Goal: Information Seeking & Learning: Learn about a topic

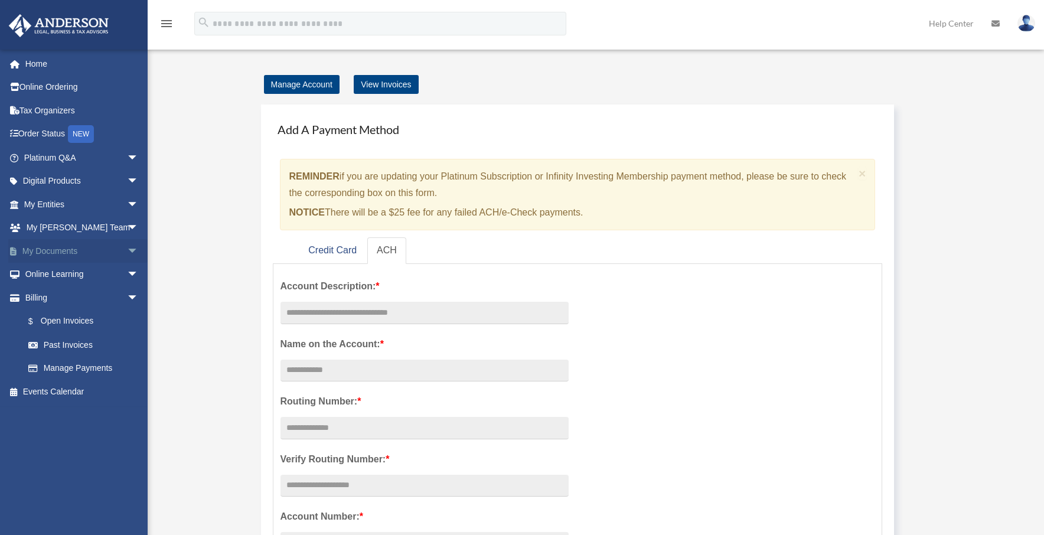
click at [127, 253] on span "arrow_drop_down" at bounding box center [139, 251] width 24 height 24
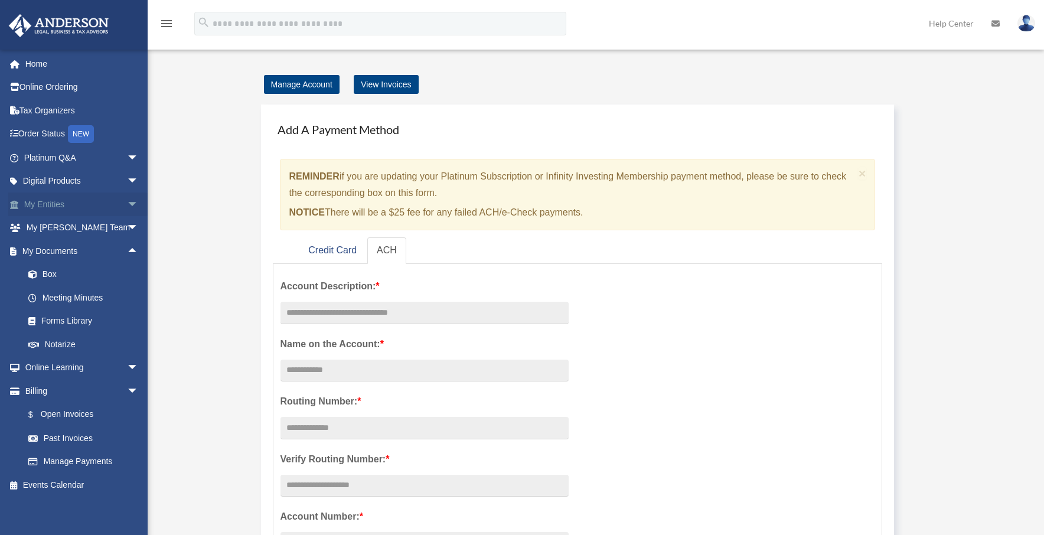
click at [127, 200] on span "arrow_drop_down" at bounding box center [139, 204] width 24 height 24
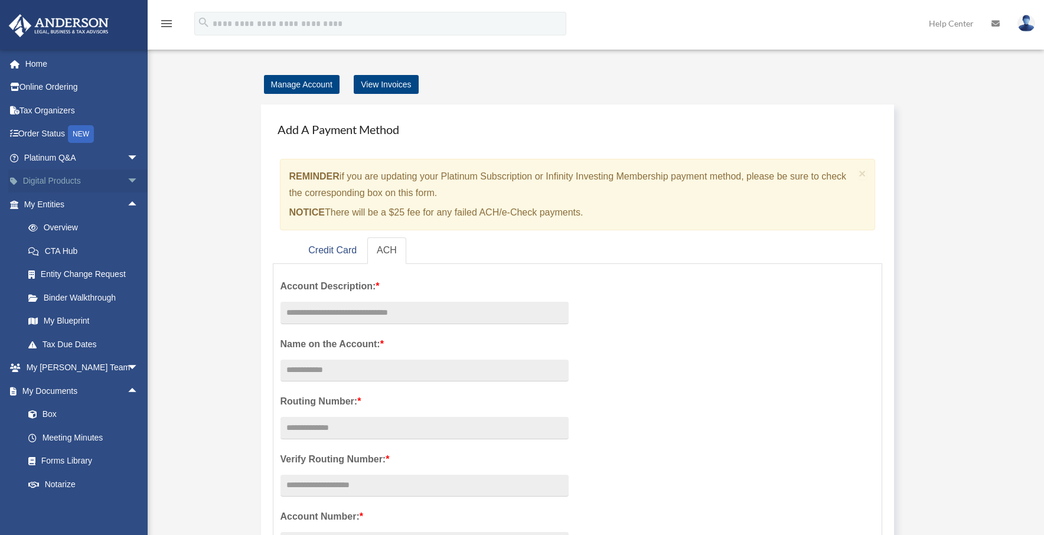
click at [127, 183] on span "arrow_drop_down" at bounding box center [139, 181] width 24 height 24
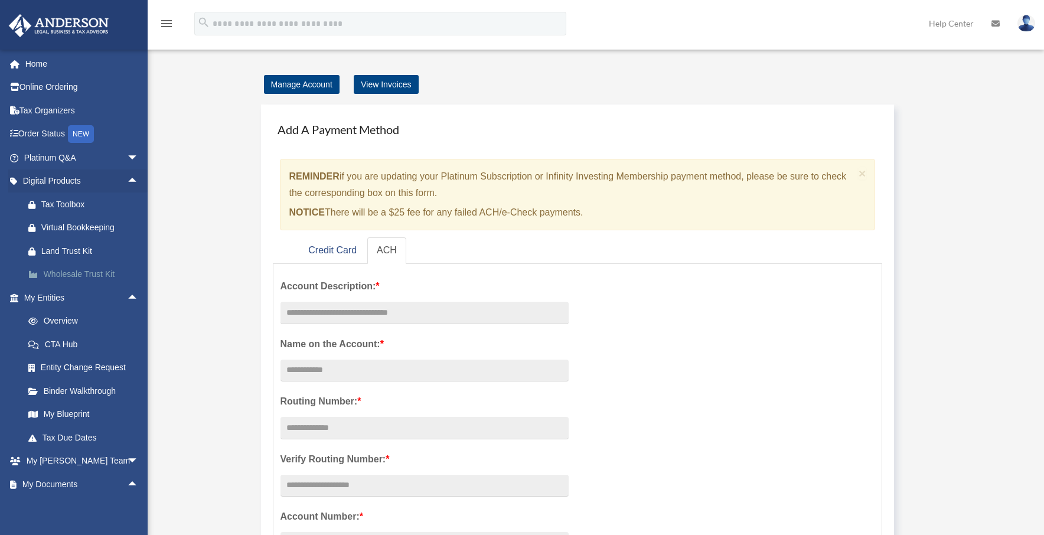
click at [75, 269] on div "Wholesale Trust Kit" at bounding box center [91, 274] width 100 height 15
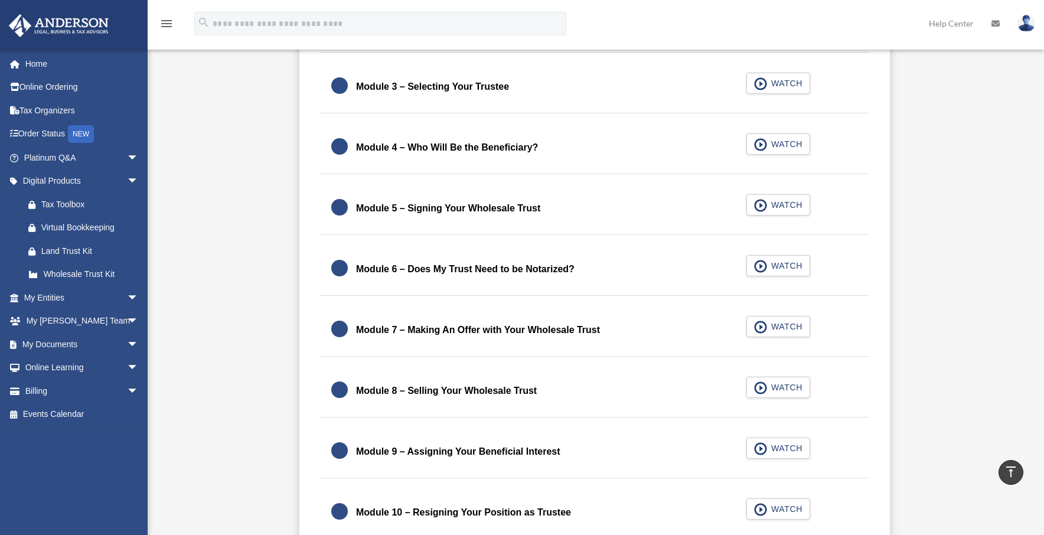
scroll to position [271, 0]
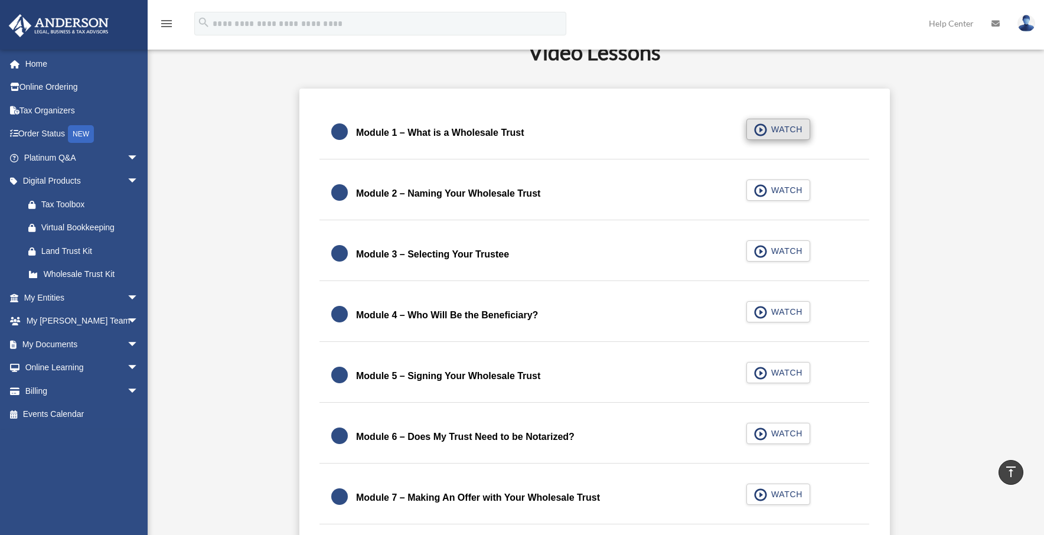
click at [783, 129] on span "WATCH" at bounding box center [784, 129] width 35 height 12
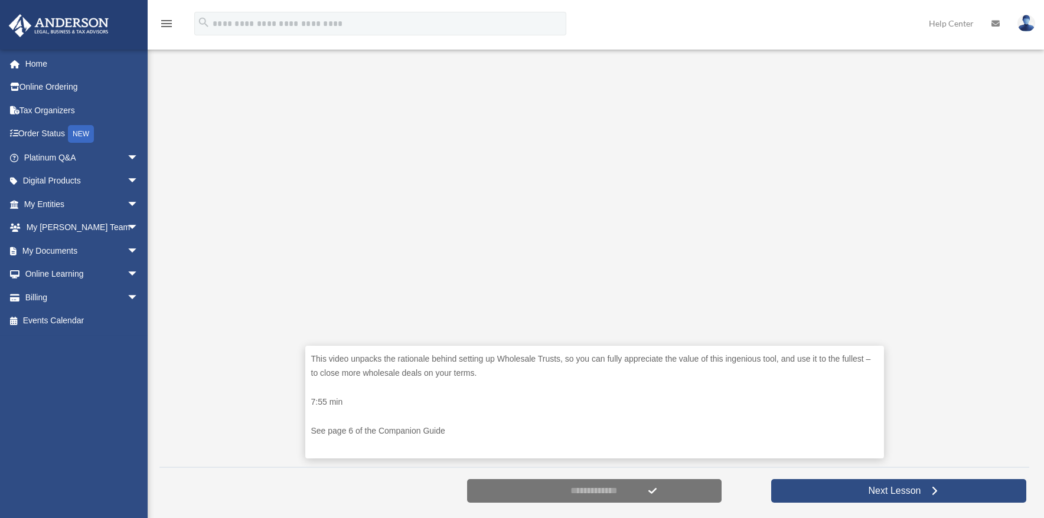
scroll to position [329, 0]
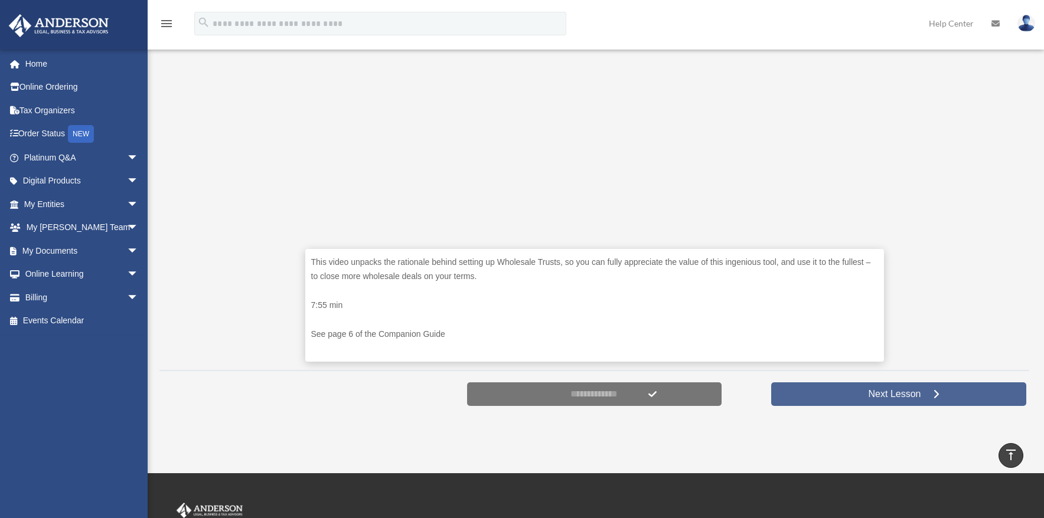
click at [920, 400] on link "Next Lesson" at bounding box center [898, 395] width 255 height 24
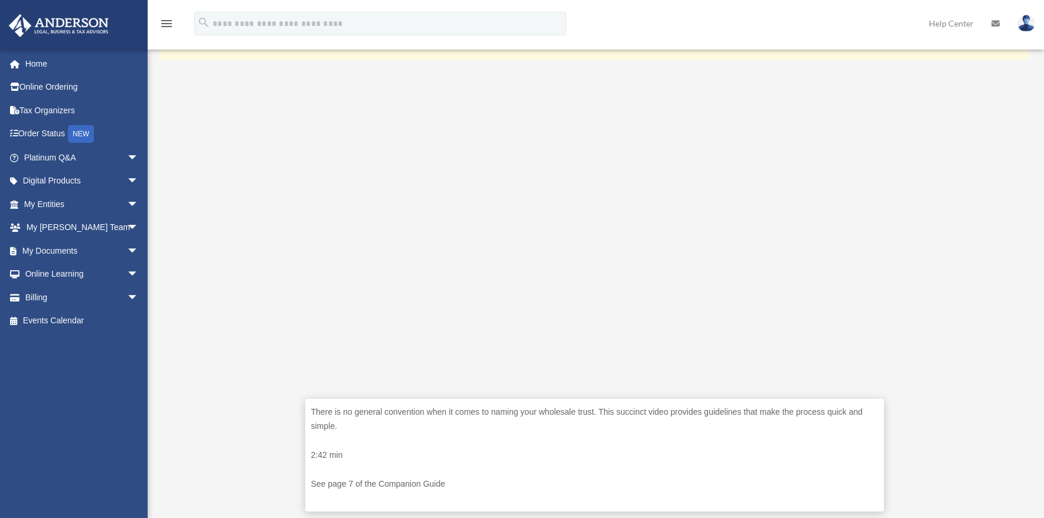
scroll to position [276, 0]
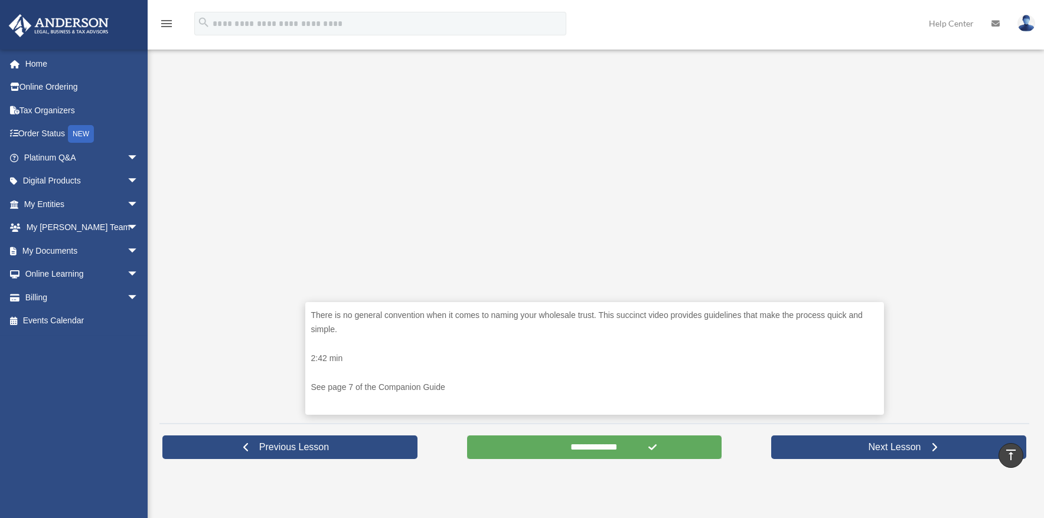
click at [667, 450] on input "**********" at bounding box center [594, 448] width 255 height 24
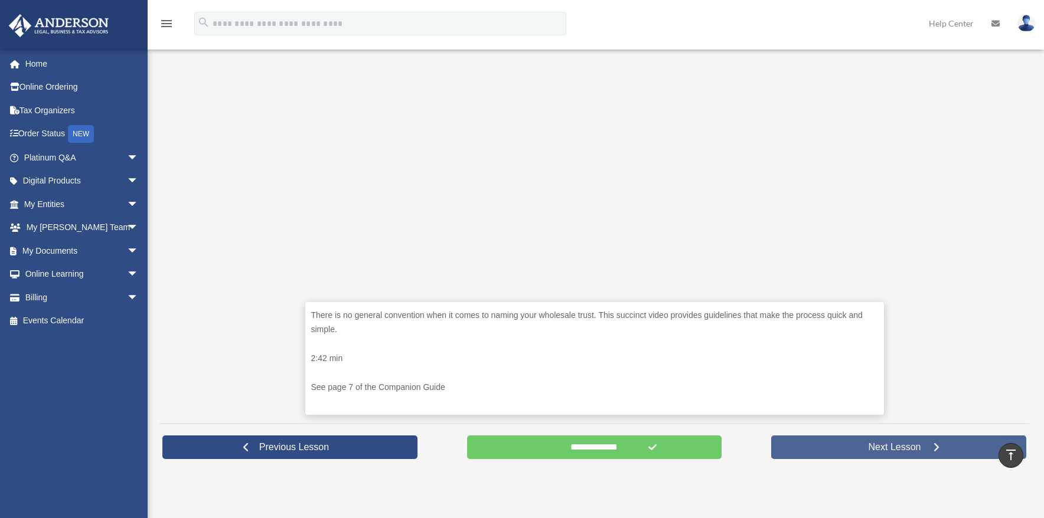
click at [844, 444] on link "Next Lesson" at bounding box center [898, 448] width 255 height 24
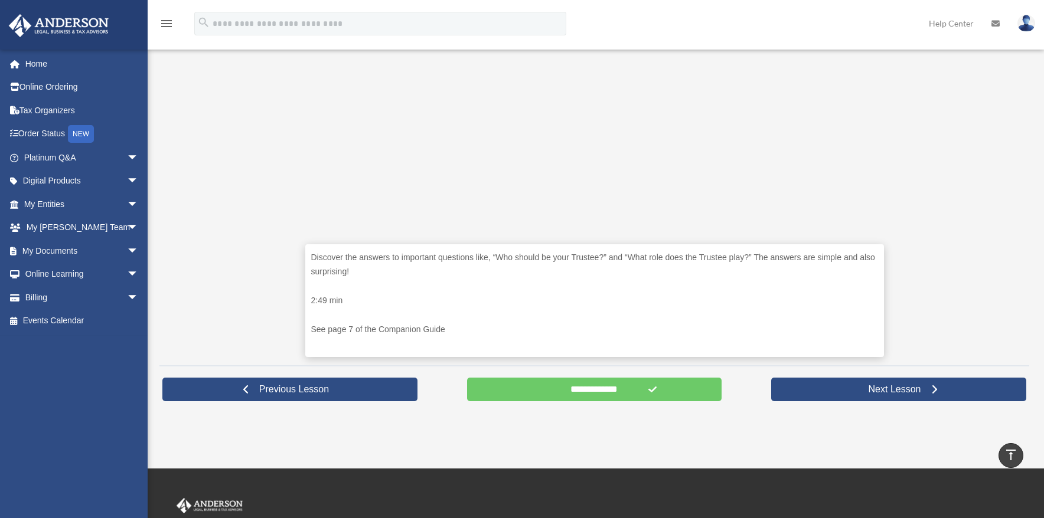
scroll to position [505, 0]
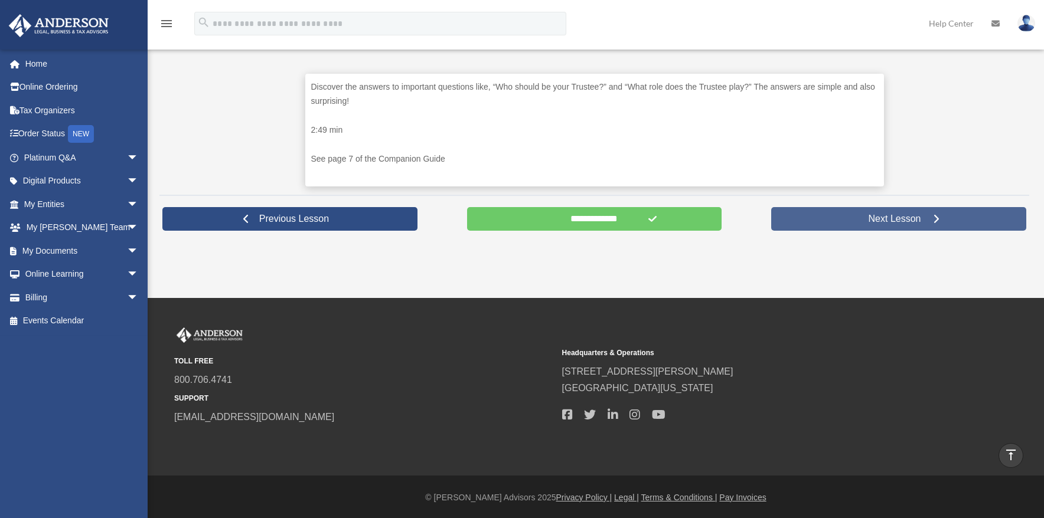
click at [881, 225] on link "Next Lesson" at bounding box center [898, 219] width 255 height 24
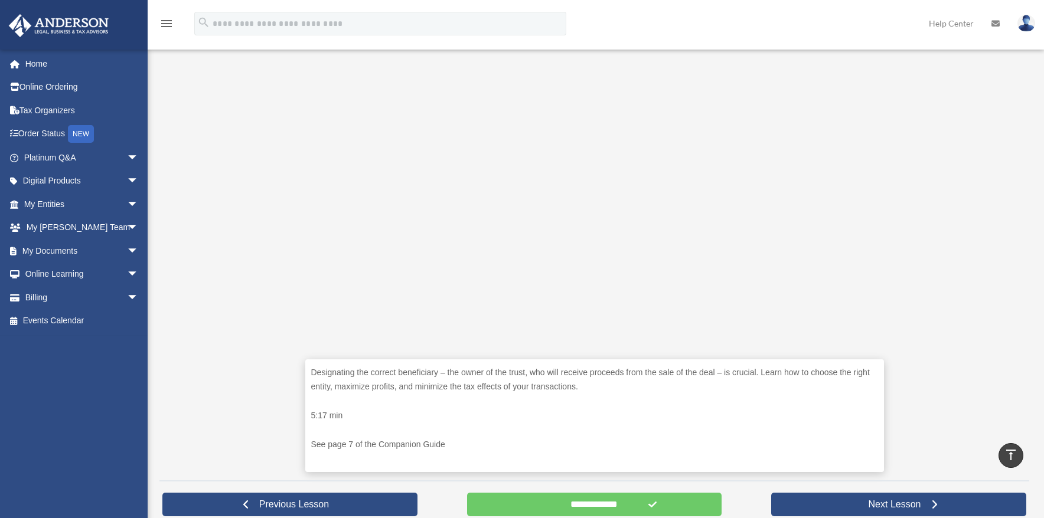
scroll to position [379, 0]
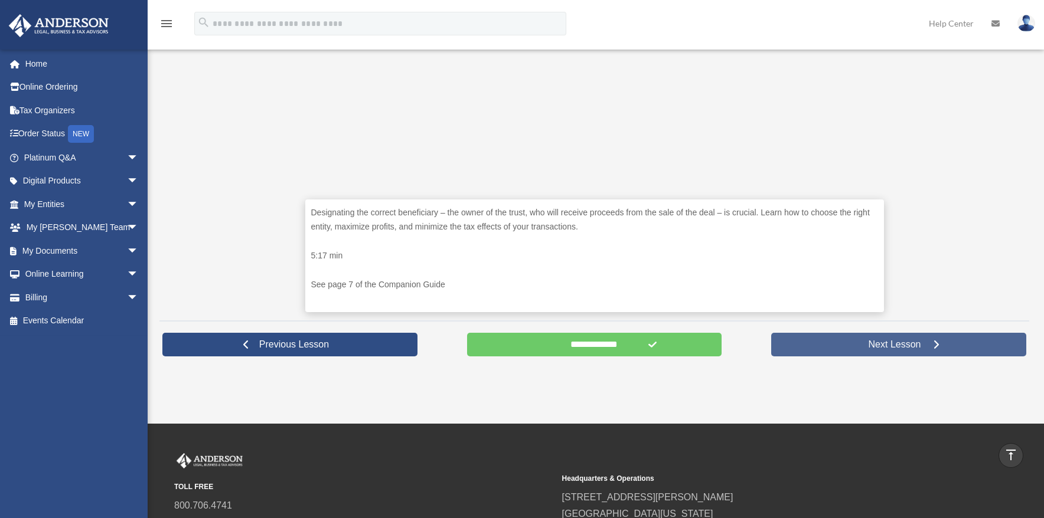
click at [904, 340] on span "Next Lesson" at bounding box center [894, 345] width 71 height 12
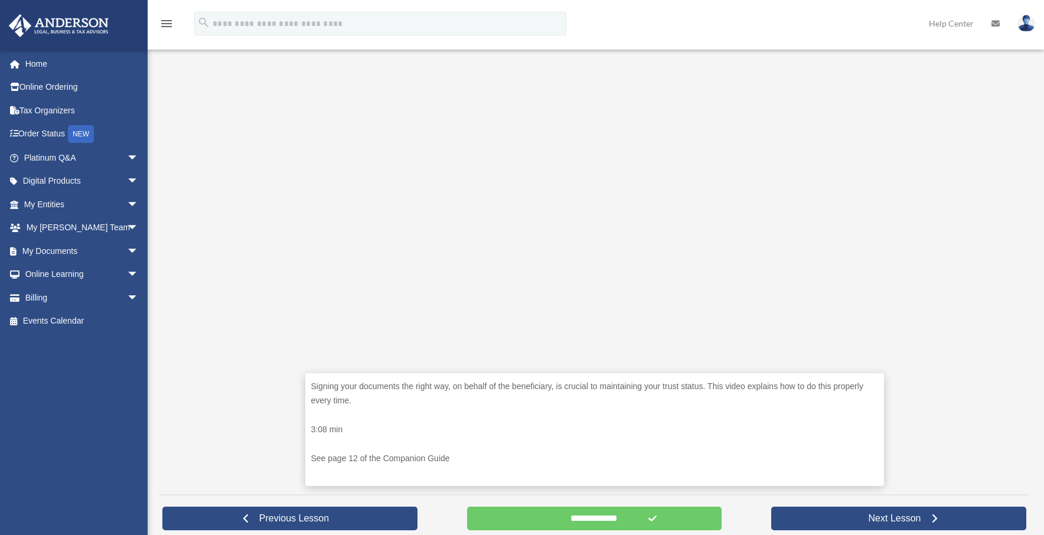
scroll to position [250, 0]
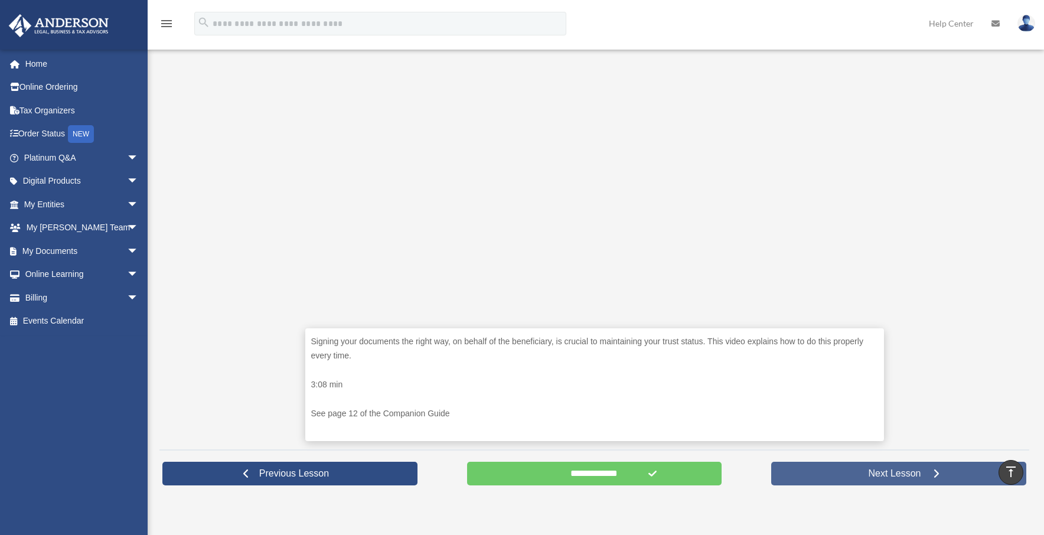
click at [874, 471] on span "Next Lesson" at bounding box center [894, 474] width 71 height 12
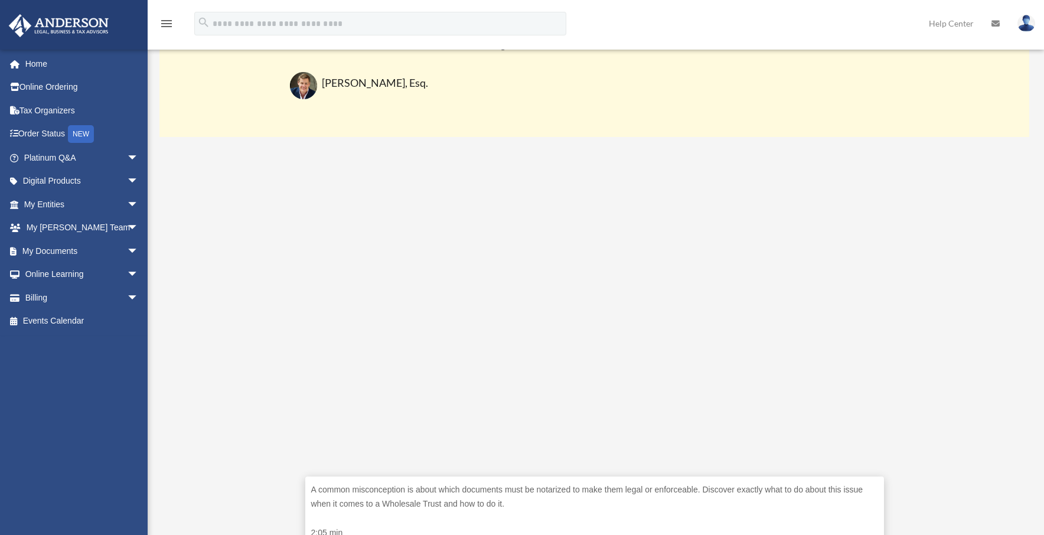
scroll to position [200, 0]
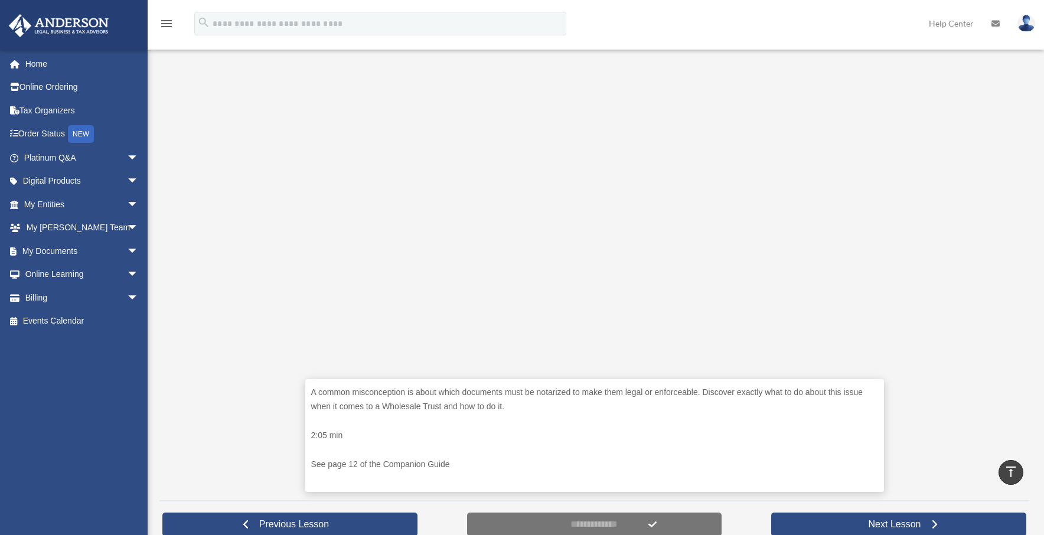
click at [989, 342] on div "A common misconception is about which documents must be notarized to make them …" at bounding box center [593, 270] width 869 height 444
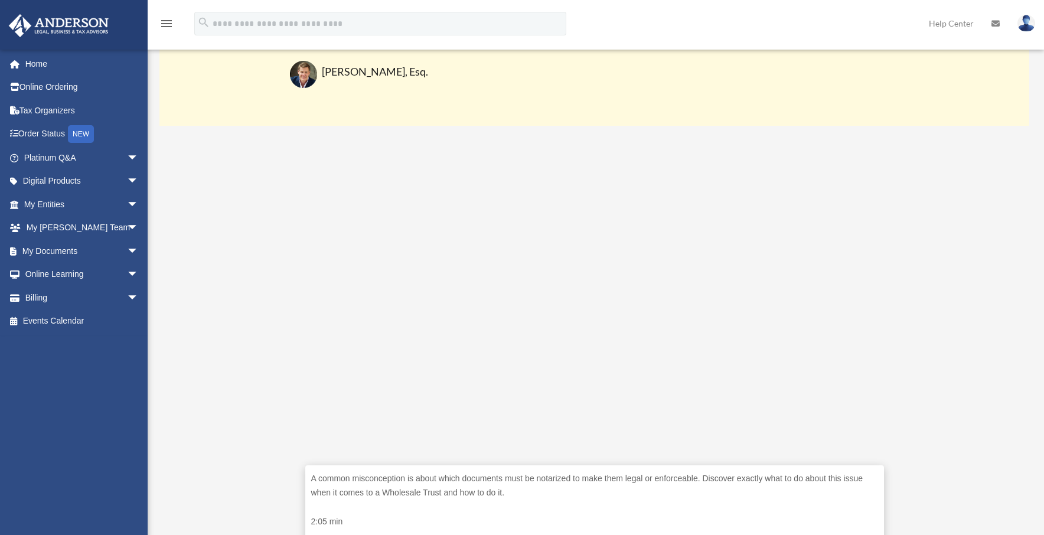
scroll to position [141, 0]
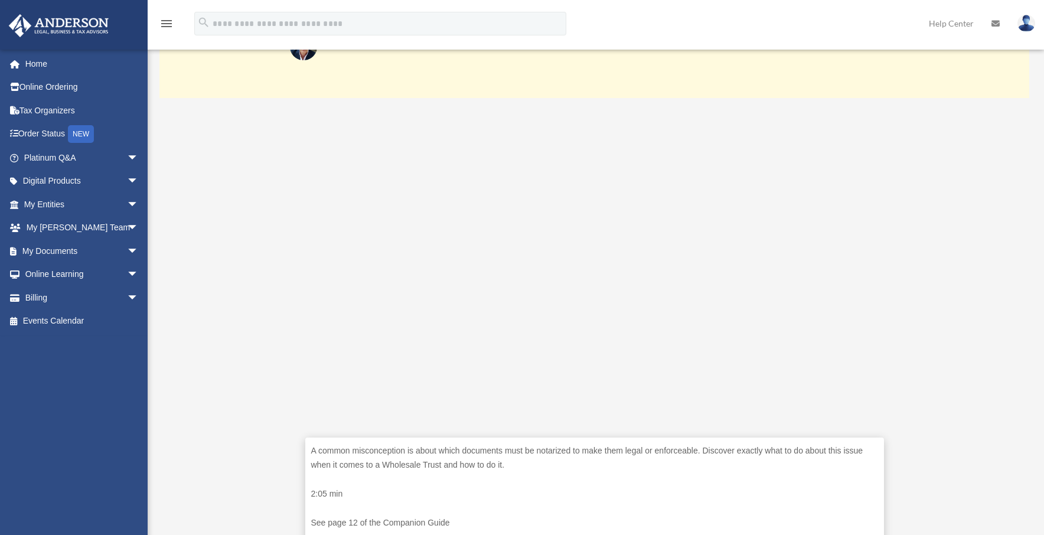
click at [961, 327] on div "A common misconception is about which documents must be notarized to make them …" at bounding box center [593, 328] width 869 height 444
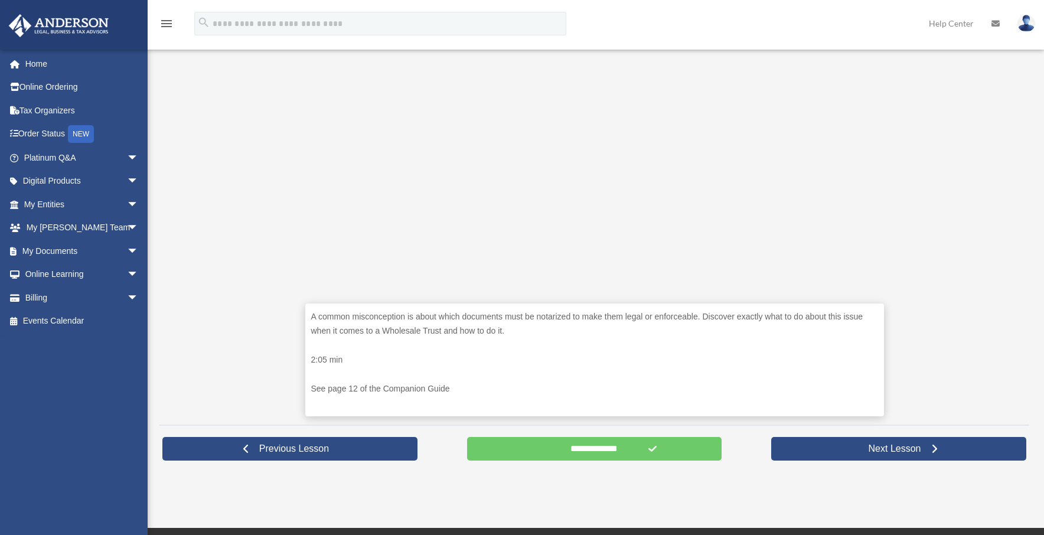
scroll to position [488, 0]
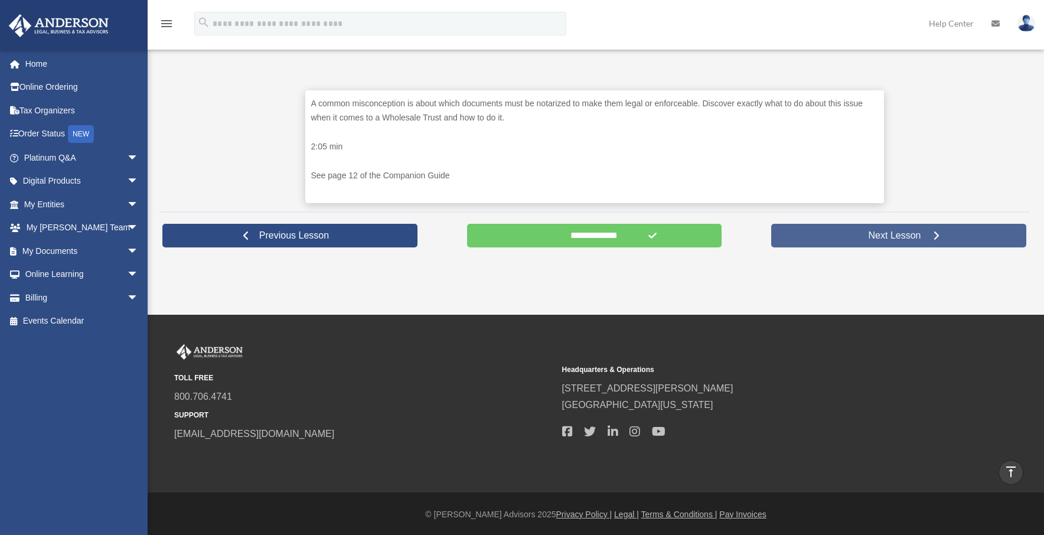
click at [886, 235] on span "Next Lesson" at bounding box center [894, 236] width 71 height 12
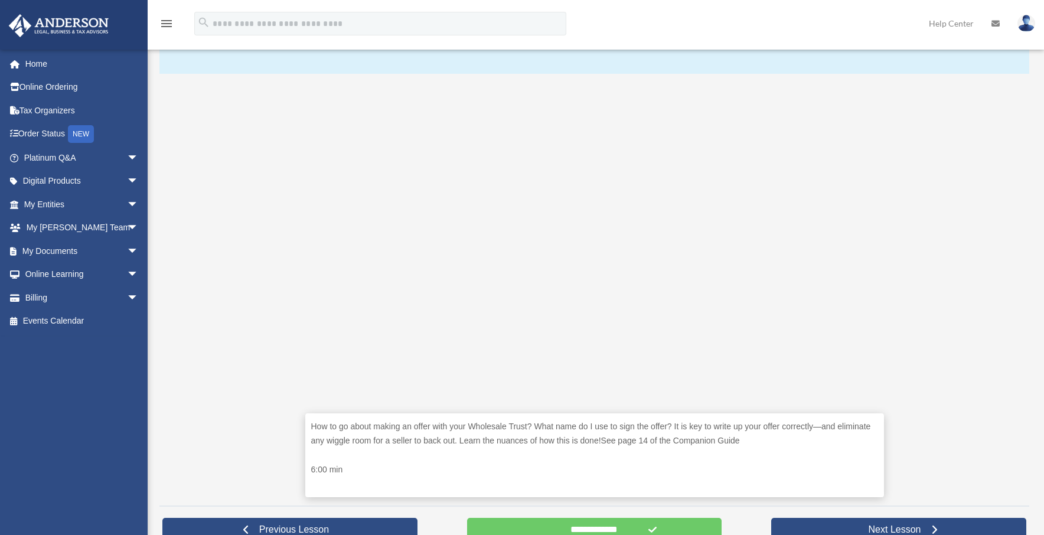
scroll to position [198, 0]
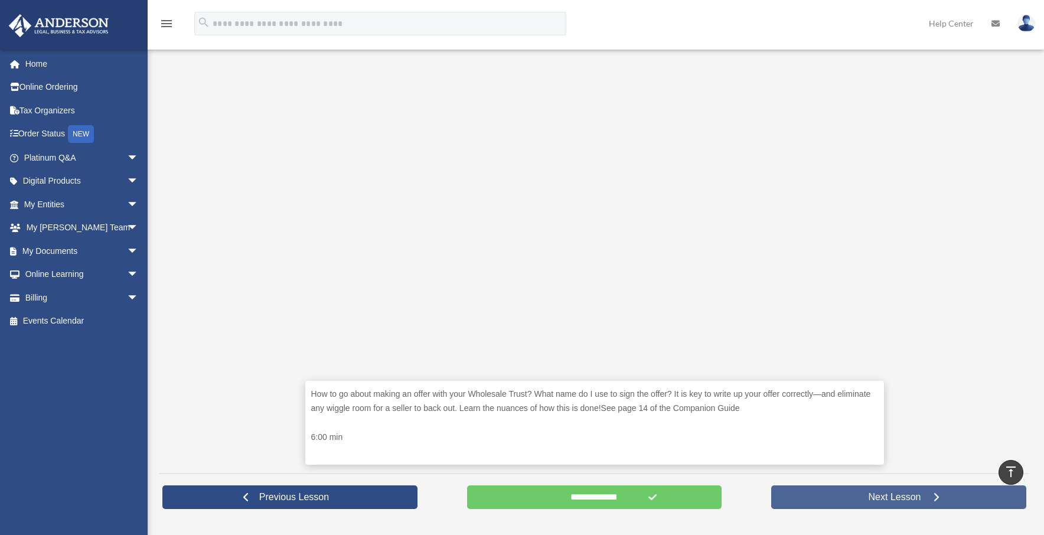
click at [895, 492] on span "Next Lesson" at bounding box center [894, 497] width 71 height 12
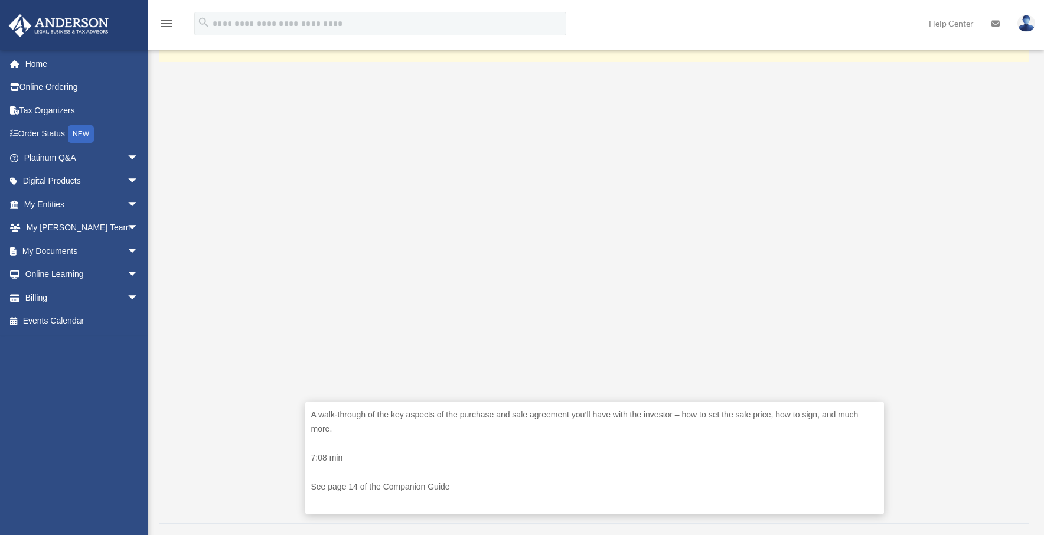
scroll to position [169, 0]
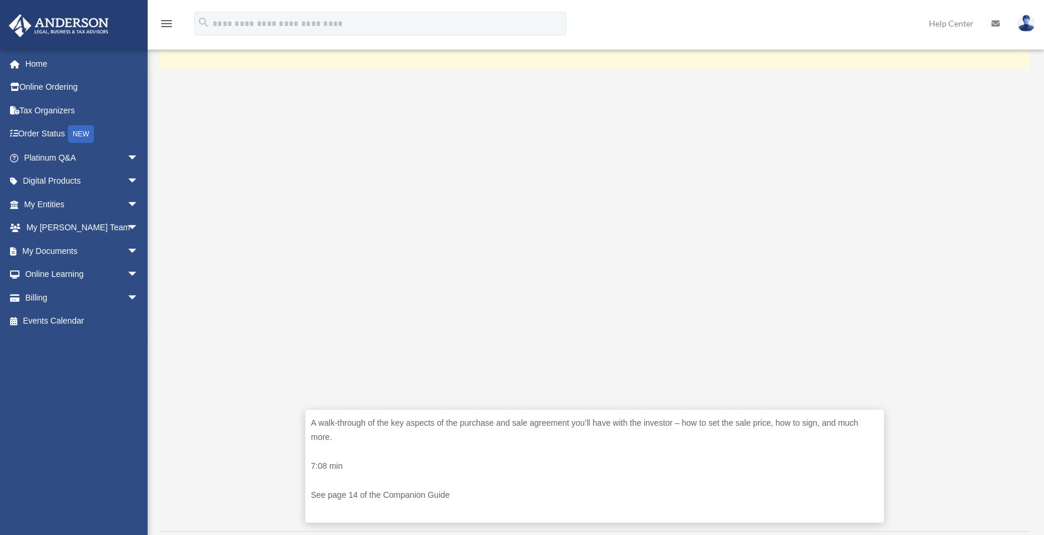
click at [945, 274] on div "A walk-through of the key aspects of the purchase and sale agreement you’ll hav…" at bounding box center [593, 301] width 869 height 444
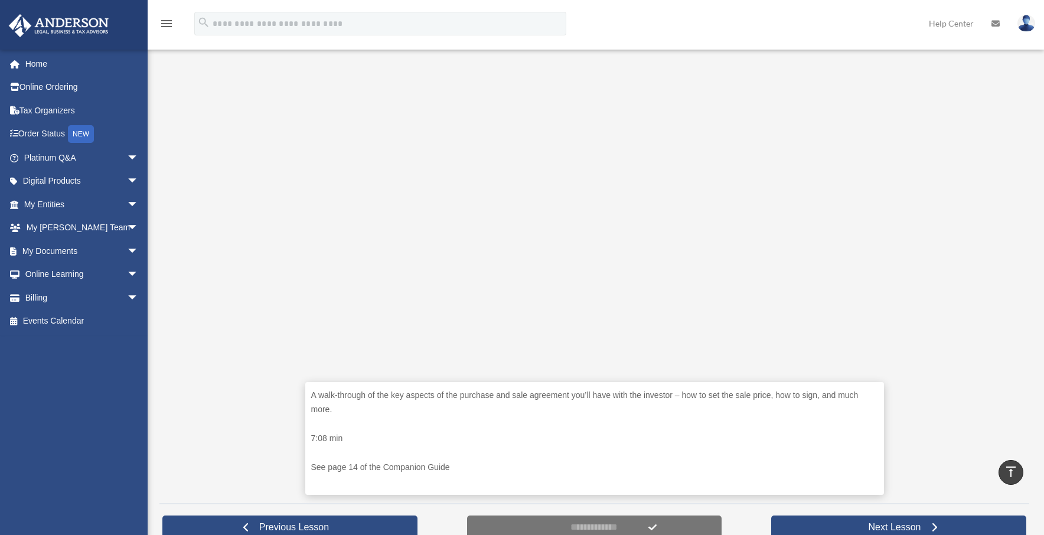
scroll to position [199, 0]
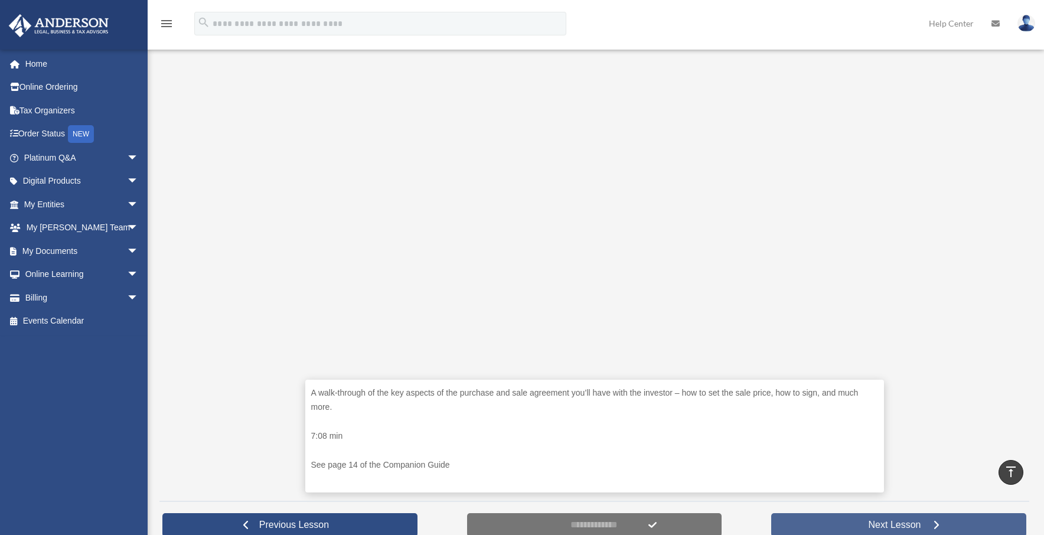
click at [895, 515] on link "Next Lesson" at bounding box center [898, 525] width 255 height 24
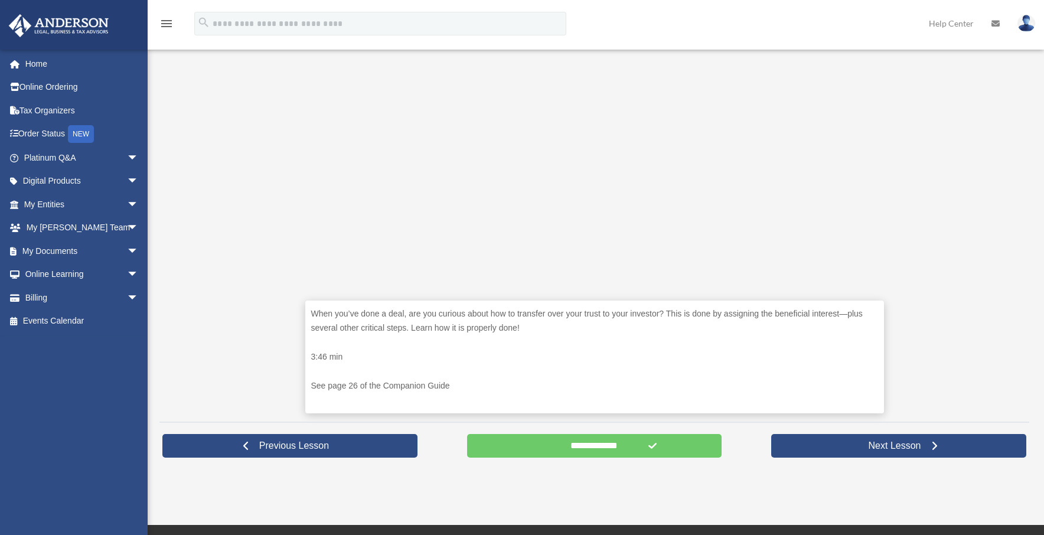
scroll to position [468, 0]
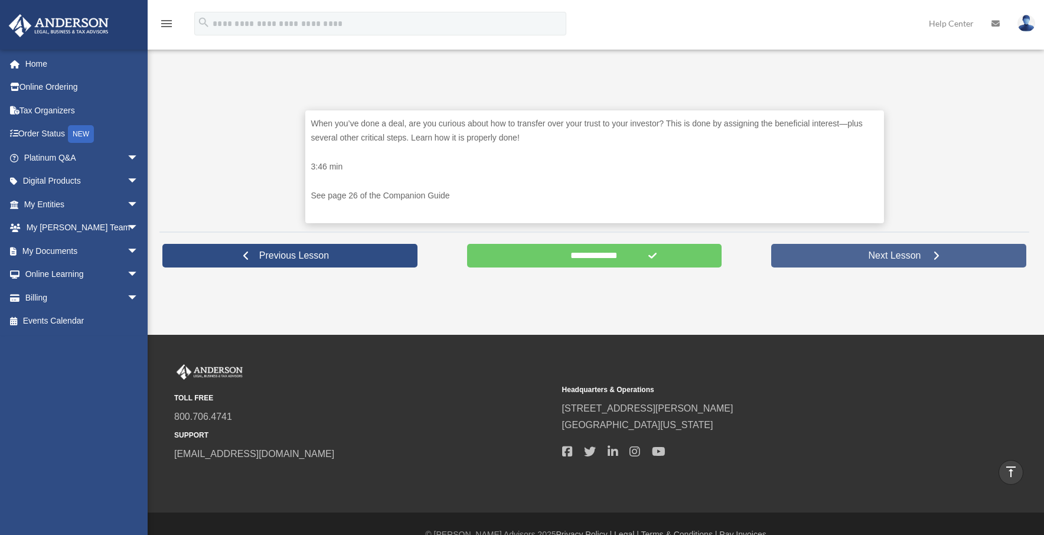
click at [919, 257] on span "Next Lesson" at bounding box center [894, 256] width 71 height 12
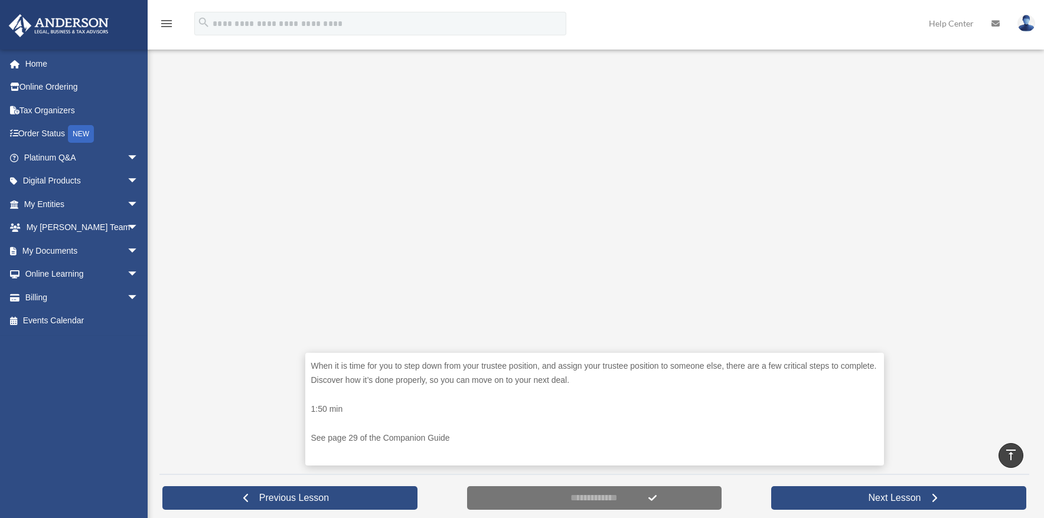
scroll to position [262, 0]
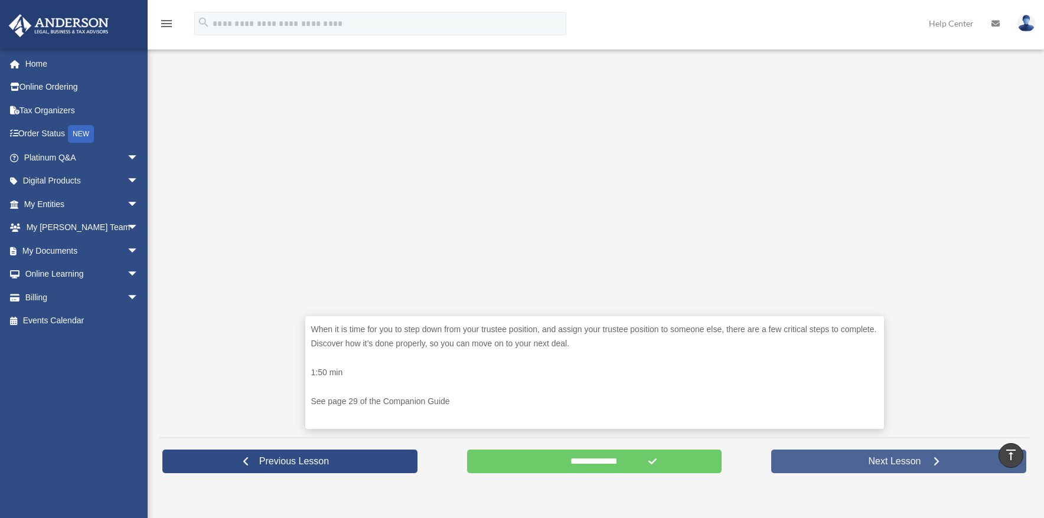
click at [894, 460] on span "Next Lesson" at bounding box center [894, 462] width 71 height 12
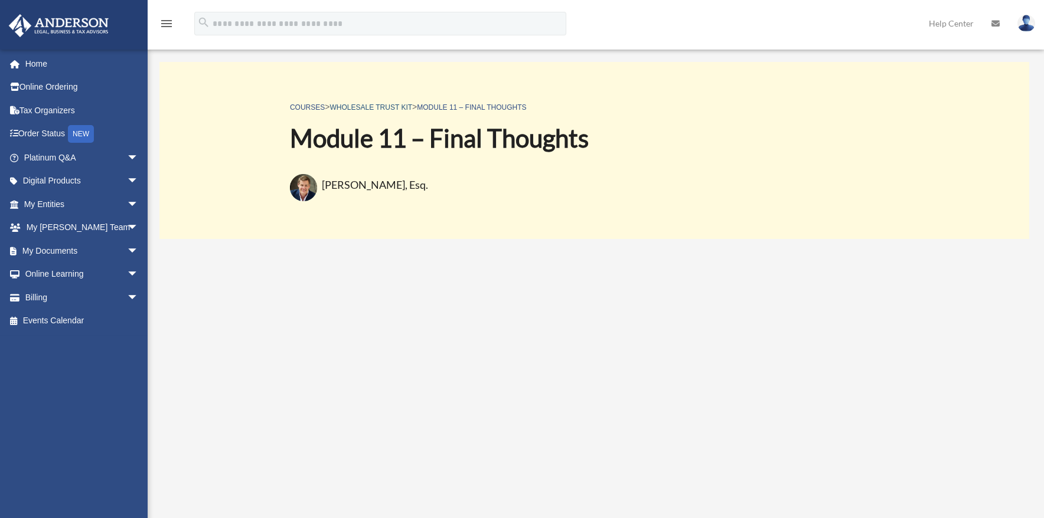
click at [354, 107] on link "Wholesale Trust Kit" at bounding box center [370, 107] width 83 height 8
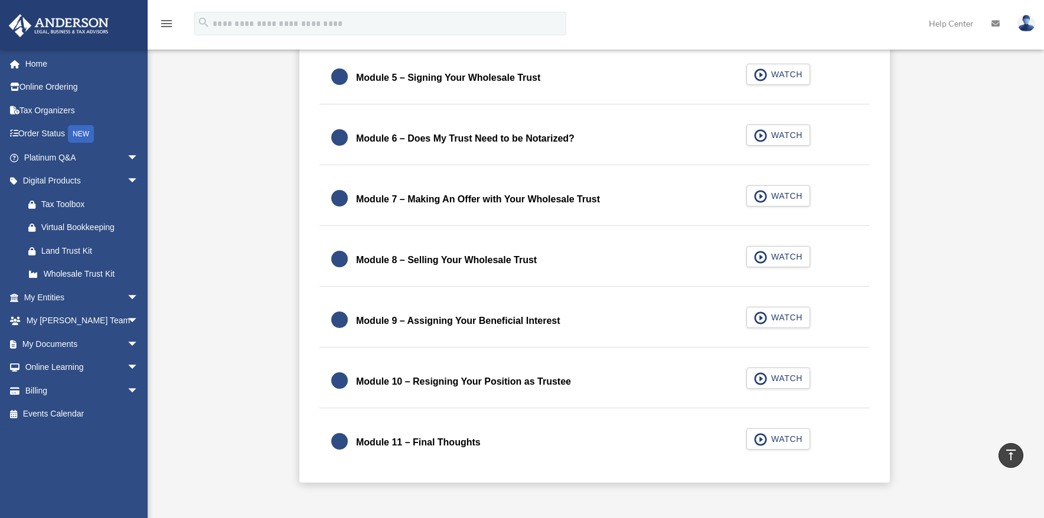
scroll to position [950, 0]
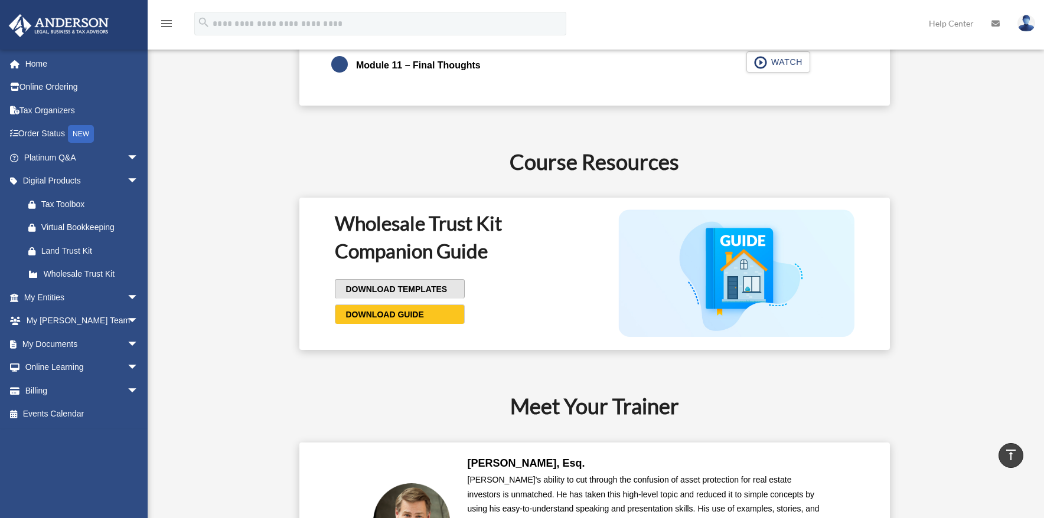
click at [400, 283] on span "DOWNLOAD TEMPLATES" at bounding box center [394, 289] width 105 height 12
